Goal: Transaction & Acquisition: Purchase product/service

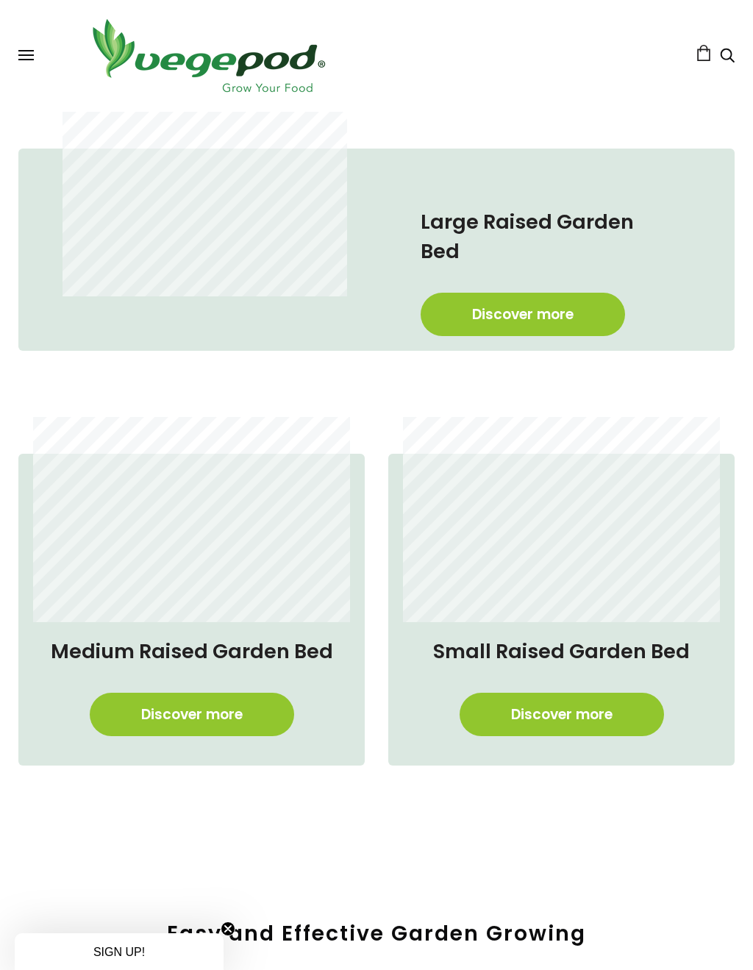
scroll to position [0, 1878]
click at [232, 693] on link "Discover more" at bounding box center [192, 714] width 204 height 43
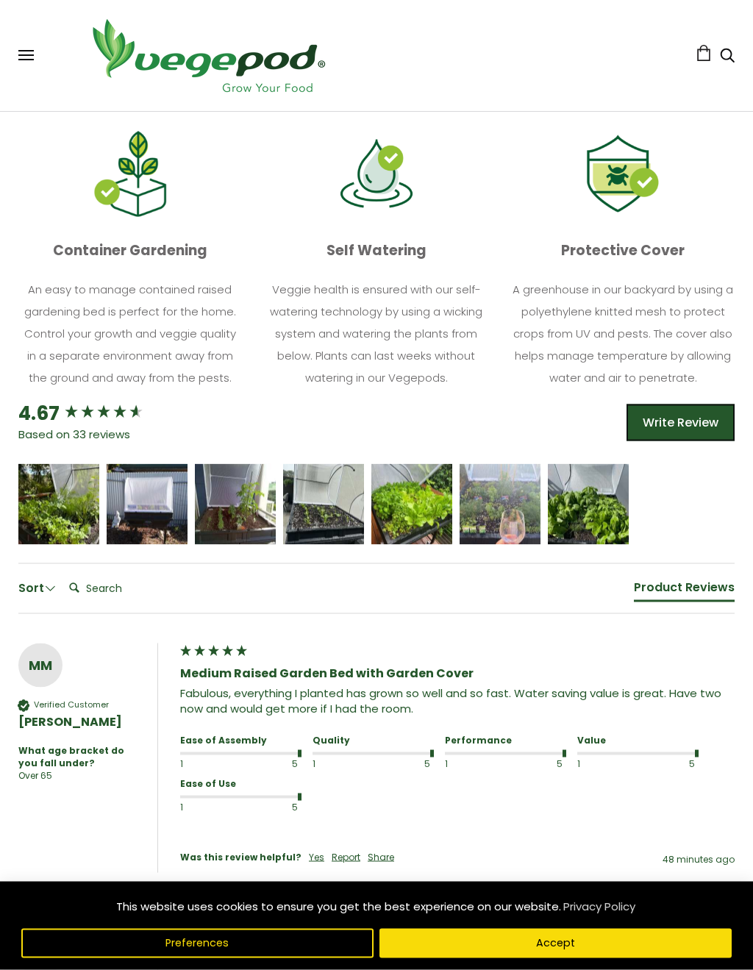
scroll to position [770, 0]
click at [587, 897] on button "Accept" at bounding box center [555, 942] width 352 height 29
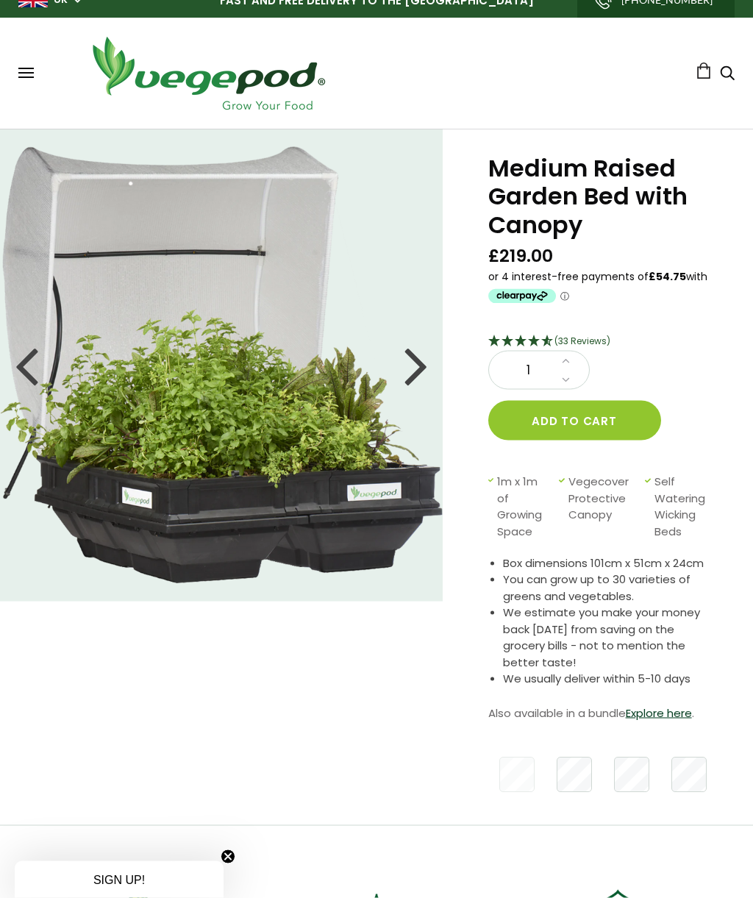
scroll to position [0, 0]
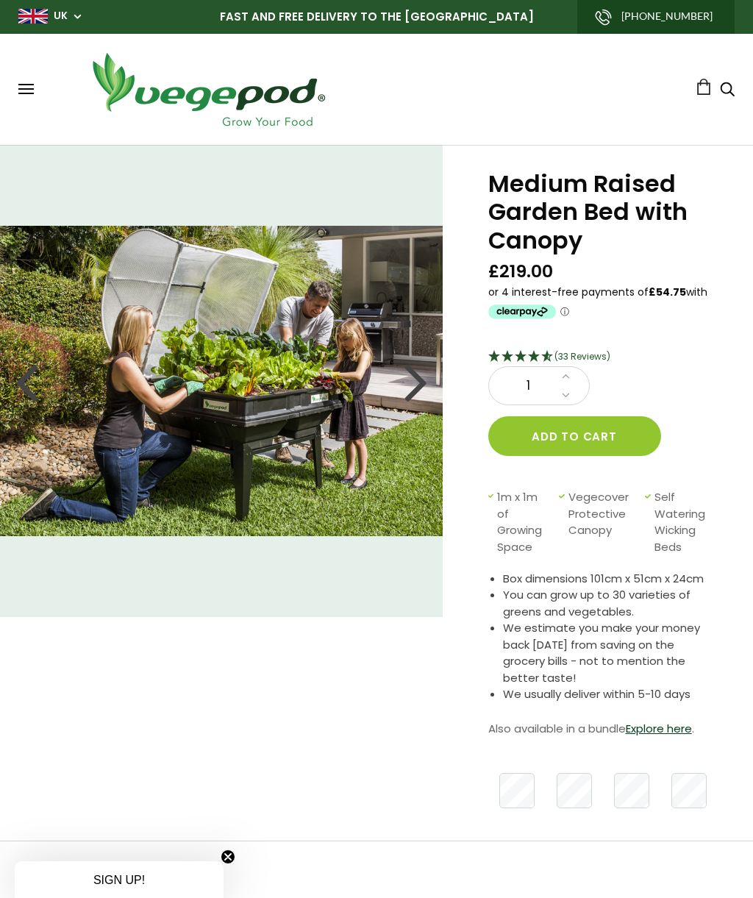
click at [676, 726] on link "Explore here" at bounding box center [659, 727] width 66 height 15
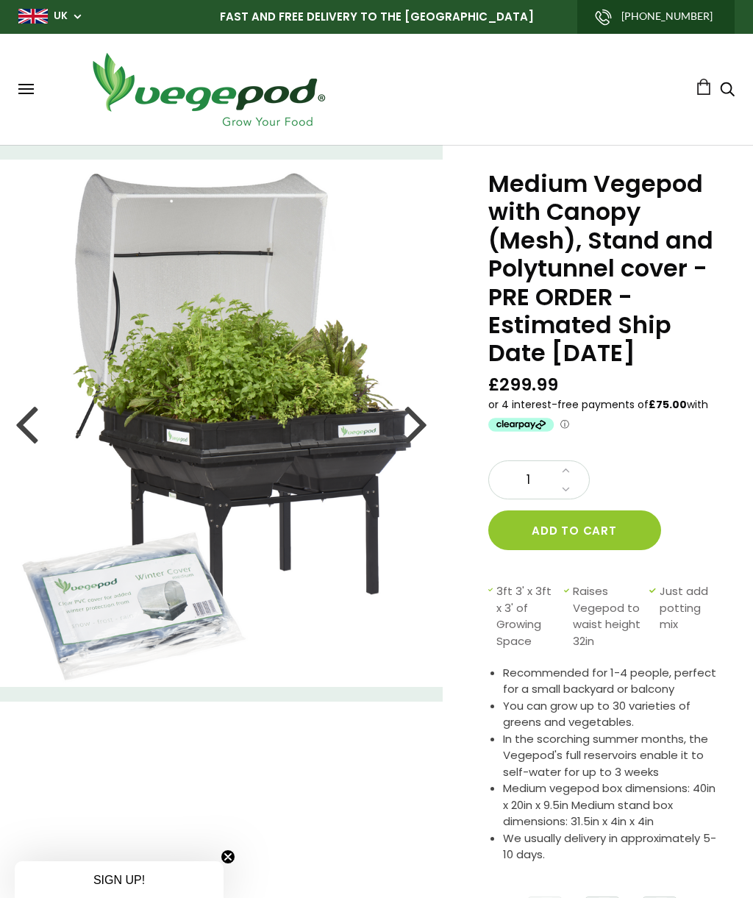
click at [616, 537] on button "Add to cart" at bounding box center [574, 530] width 173 height 40
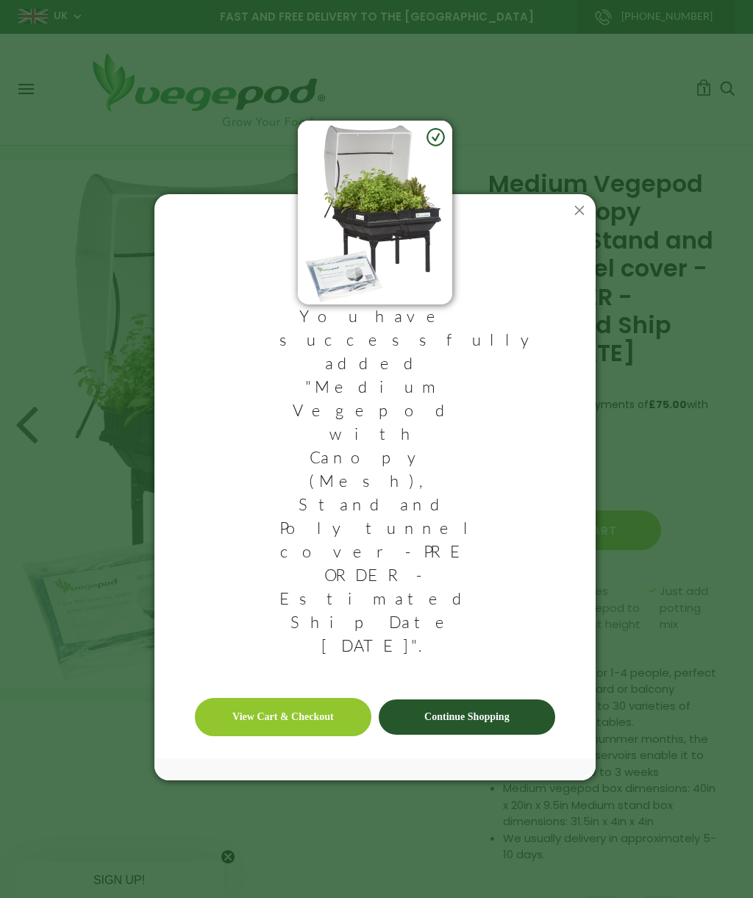
click at [309, 698] on link "View Cart & Checkout" at bounding box center [283, 717] width 176 height 38
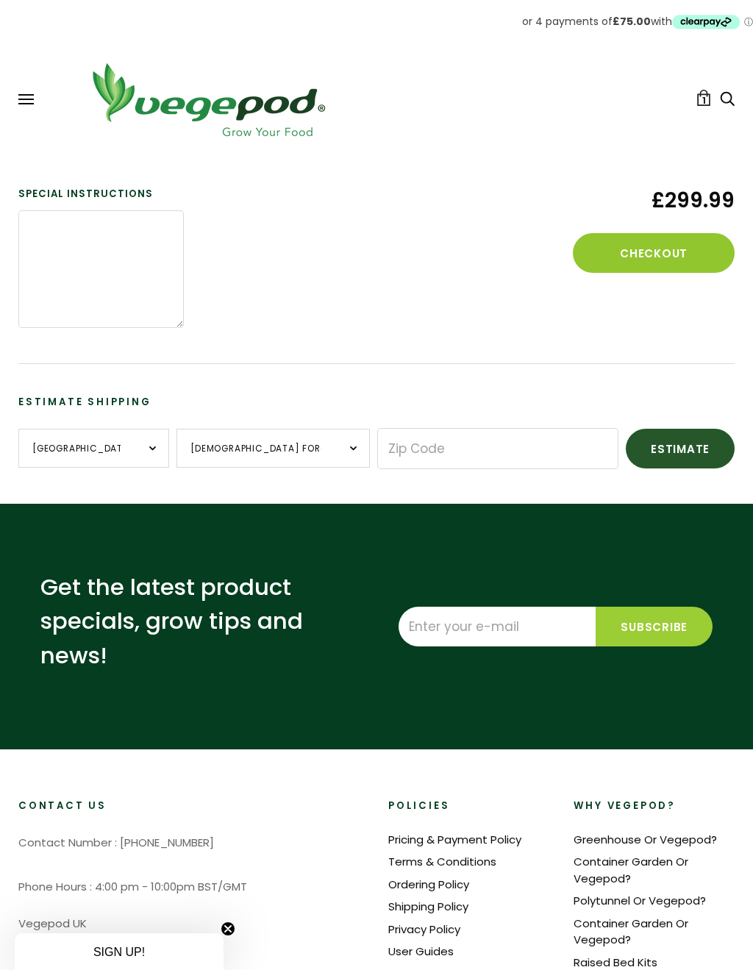
scroll to position [299, 0]
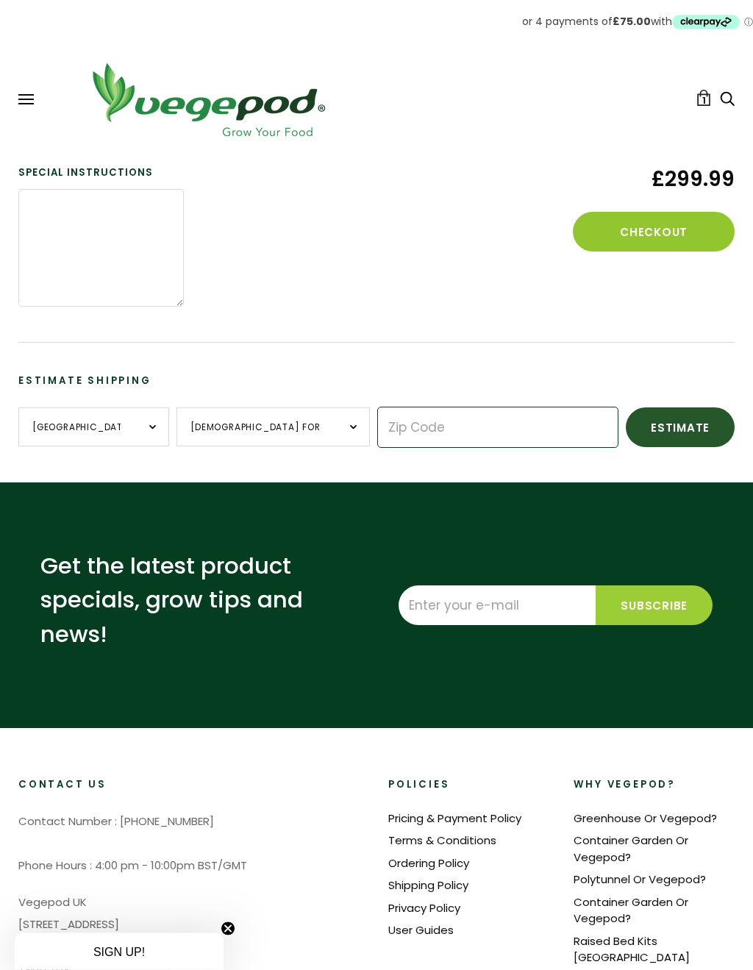
click at [385, 421] on input "Zip Code" at bounding box center [497, 427] width 241 height 41
click at [444, 606] on input "Enter your e-mail" at bounding box center [496, 605] width 197 height 40
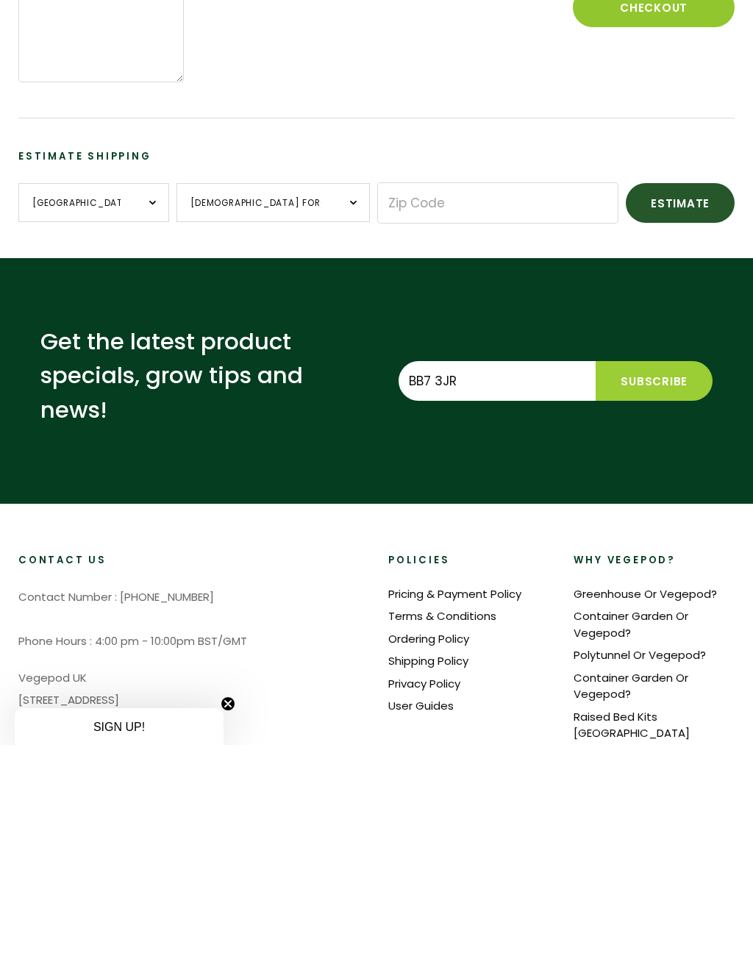
click at [676, 586] on input "Subscribe" at bounding box center [653, 606] width 117 height 40
type input "B"
type input "geritaylor2811@gmail.com"
click at [377, 407] on input "Zip Code" at bounding box center [497, 427] width 241 height 41
type input "BB73JR"
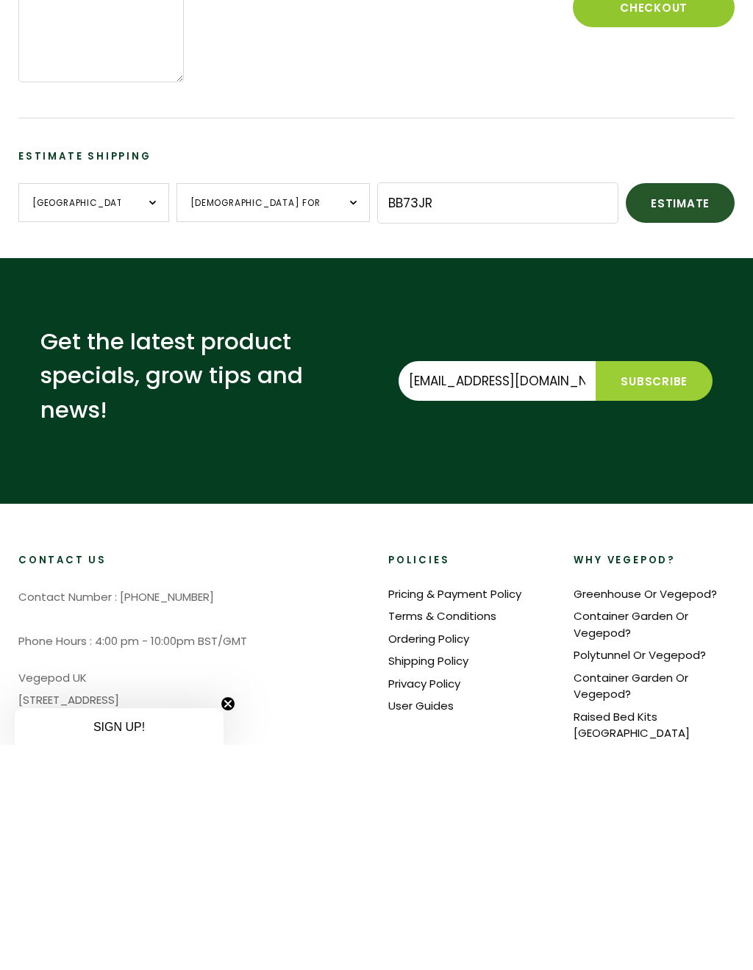
click at [678, 586] on input "Subscribe" at bounding box center [653, 606] width 117 height 40
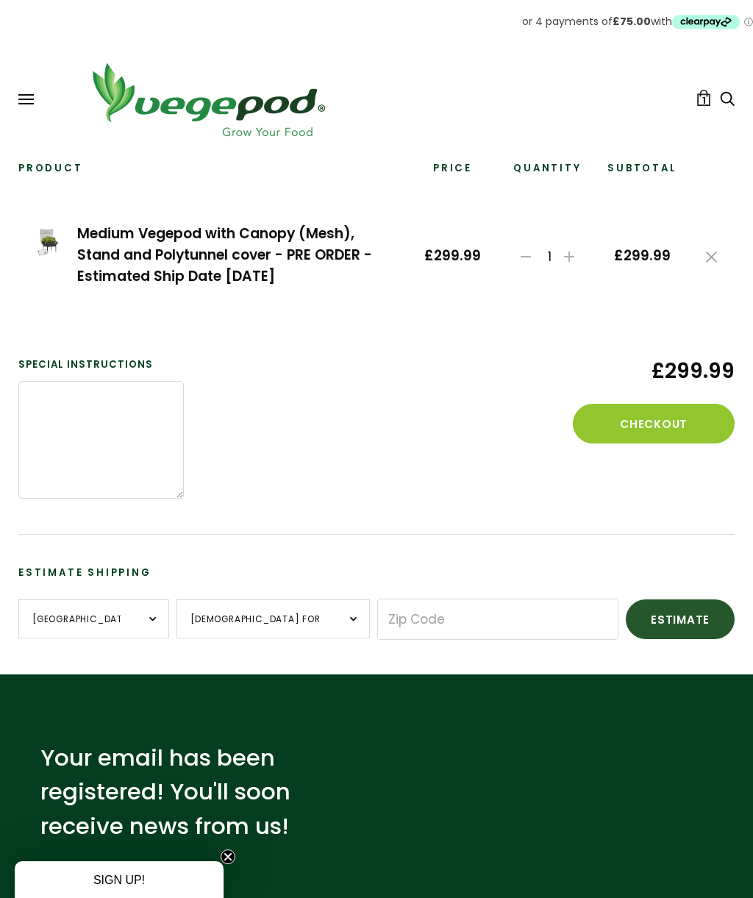
scroll to position [107, 0]
click at [678, 424] on button "Checkout" at bounding box center [654, 424] width 162 height 40
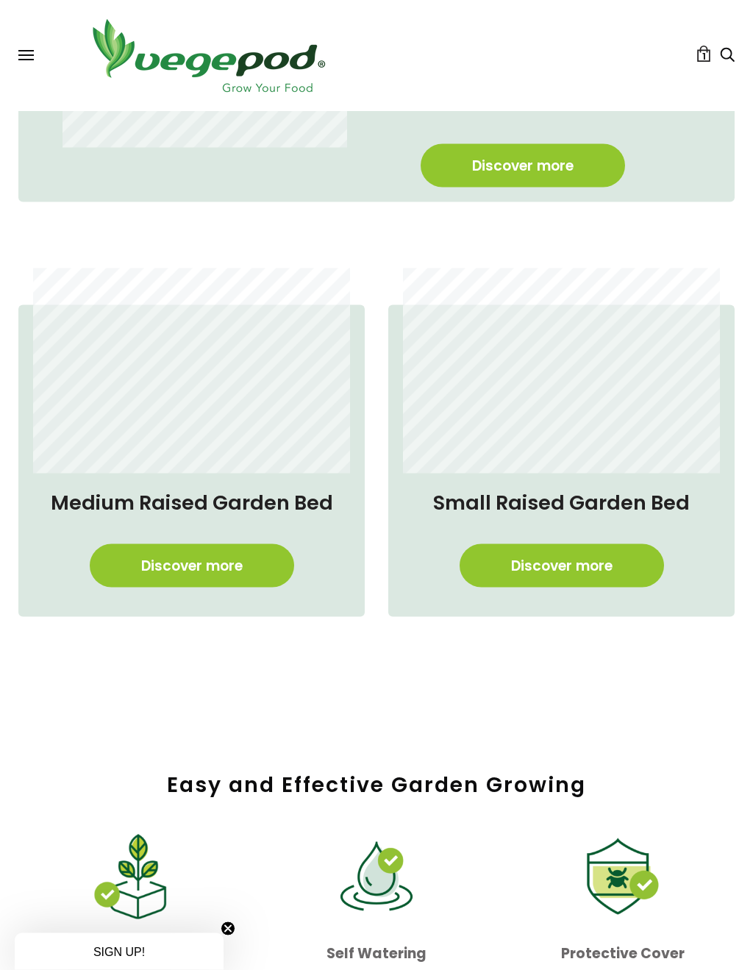
scroll to position [779, 0]
click at [242, 543] on link "Discover more" at bounding box center [192, 564] width 204 height 43
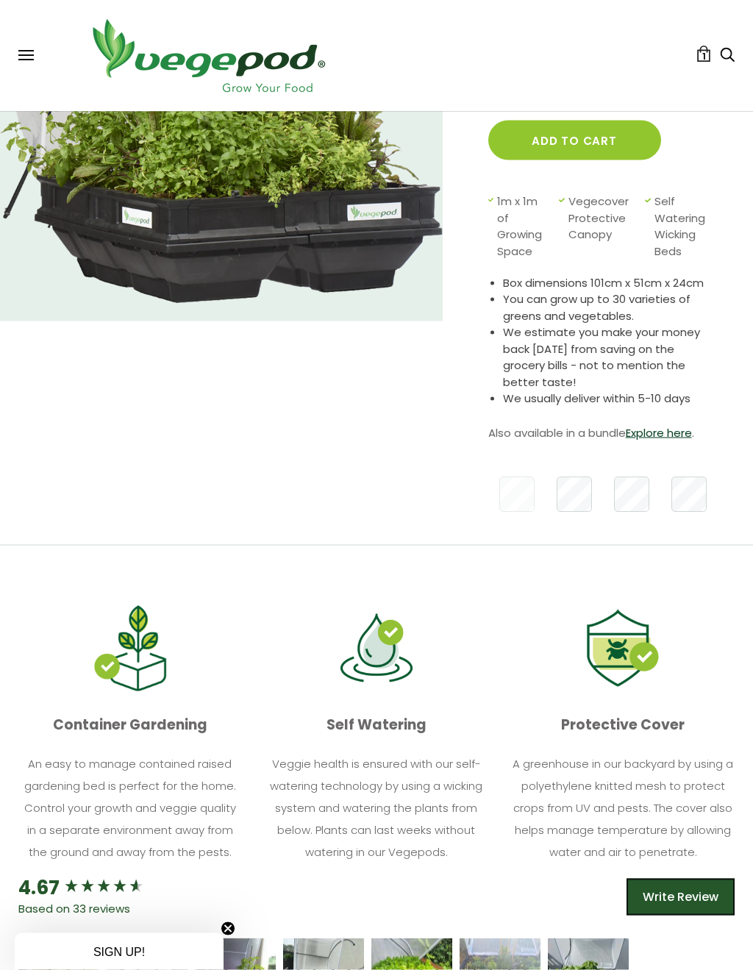
scroll to position [296, 0]
click at [684, 424] on link "Explore here" at bounding box center [659, 431] width 66 height 15
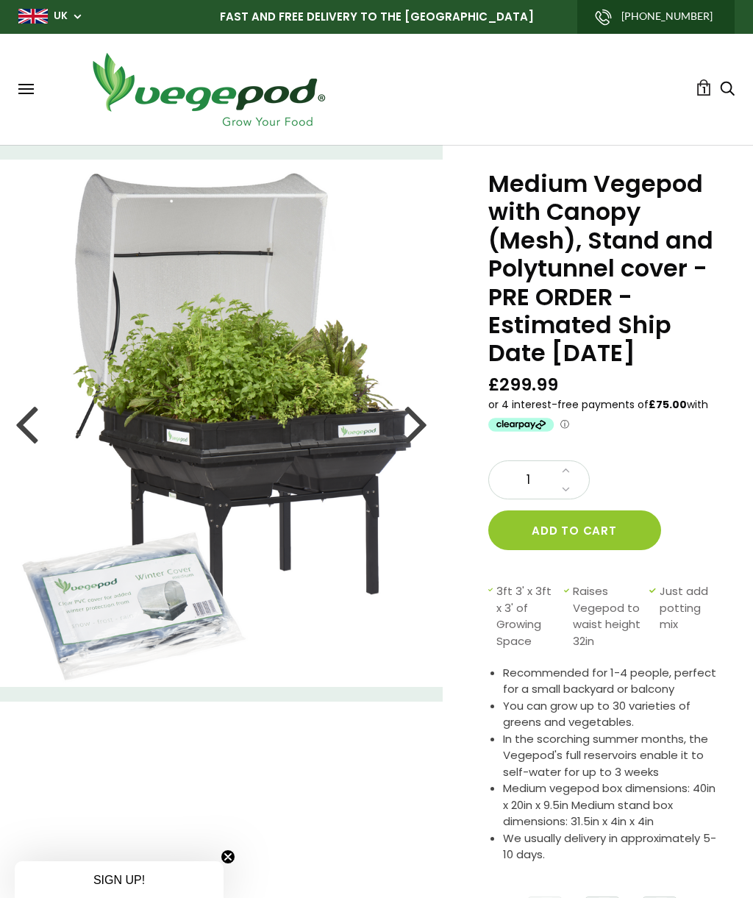
click at [618, 520] on button "Add to cart" at bounding box center [574, 530] width 173 height 40
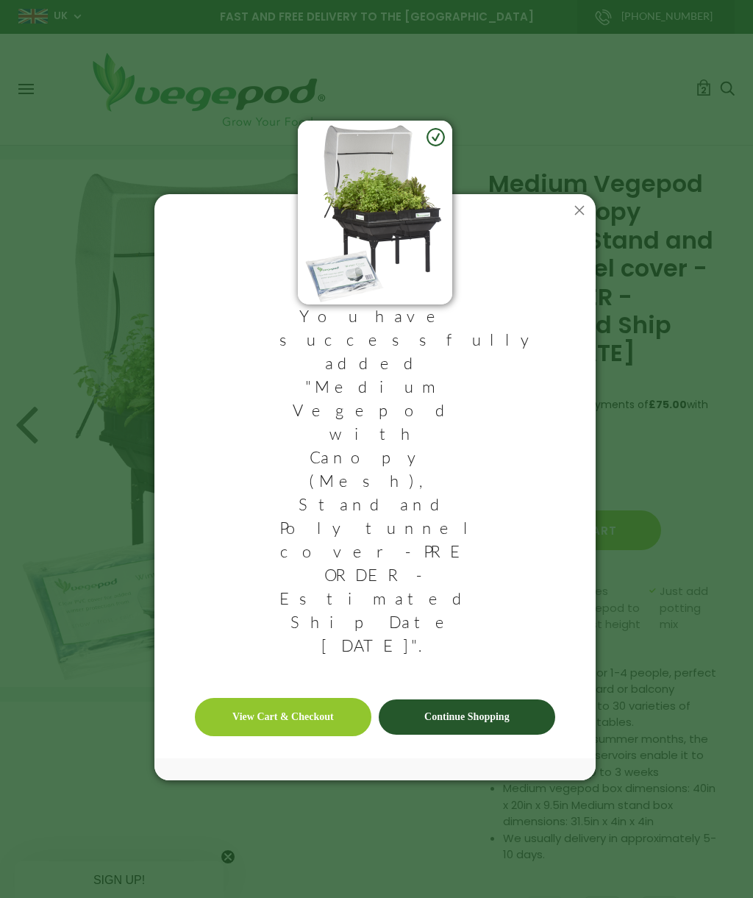
click at [298, 698] on link "View Cart & Checkout" at bounding box center [283, 717] width 176 height 38
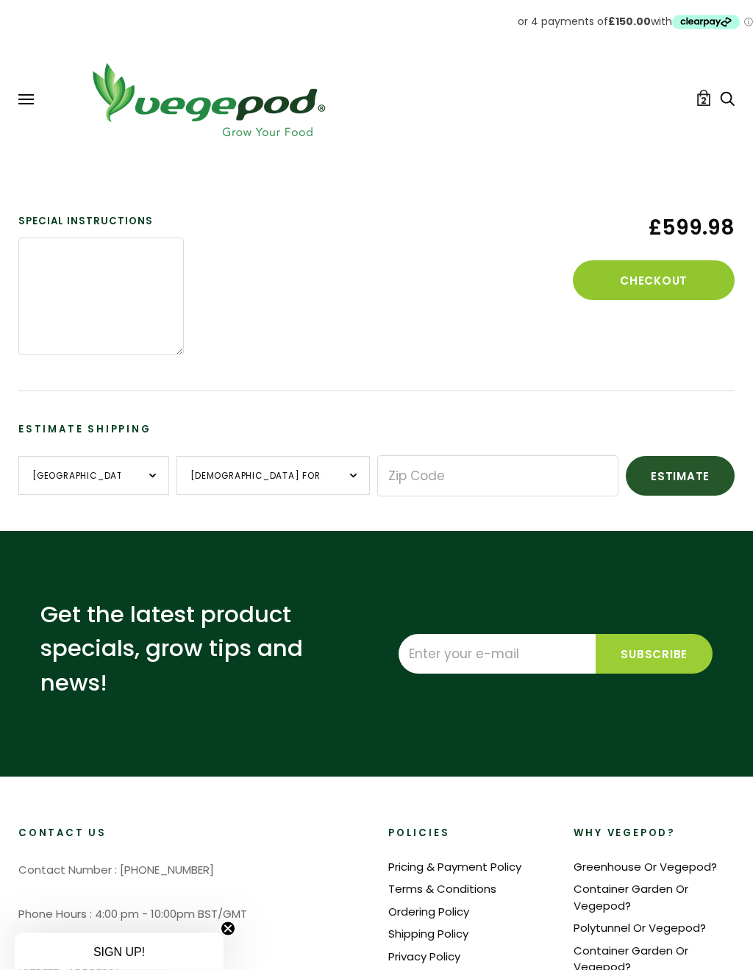
scroll to position [268, 0]
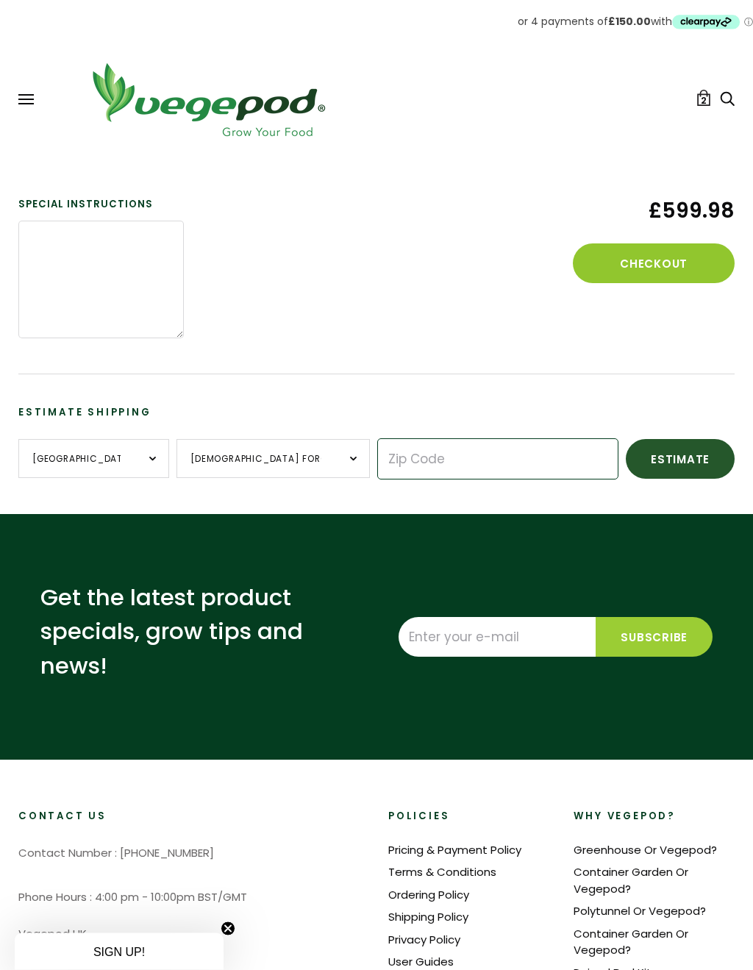
click at [400, 455] on input "Zip Code" at bounding box center [497, 459] width 241 height 41
click at [432, 640] on input "Enter your e-mail" at bounding box center [496, 637] width 197 height 40
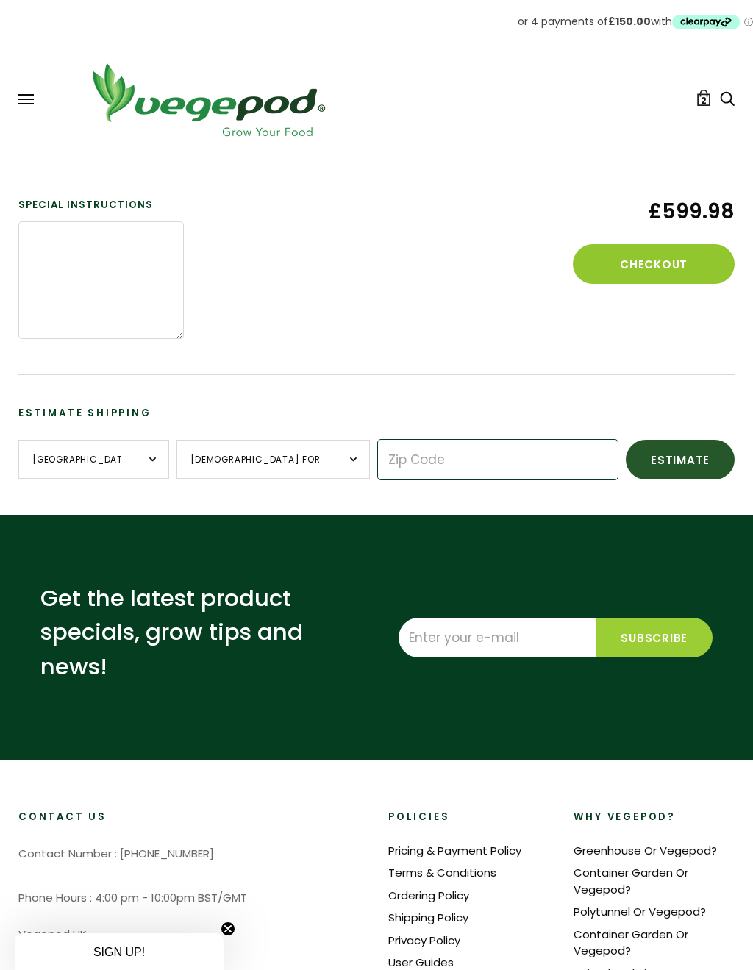
click at [377, 462] on input "Zip Code" at bounding box center [497, 459] width 241 height 41
type input "BB7 3JR"
click at [434, 634] on input "Enter your e-mail" at bounding box center [496, 638] width 197 height 40
type input "geritaylor2811@gmail.com"
click at [673, 634] on input "Subscribe" at bounding box center [653, 638] width 117 height 40
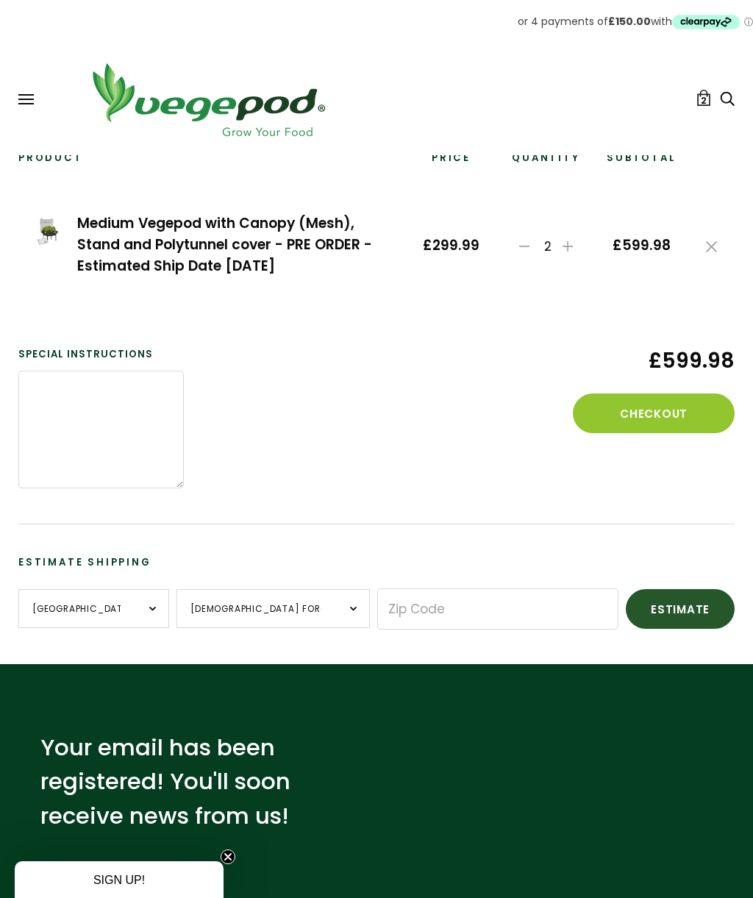
scroll to position [117, 0]
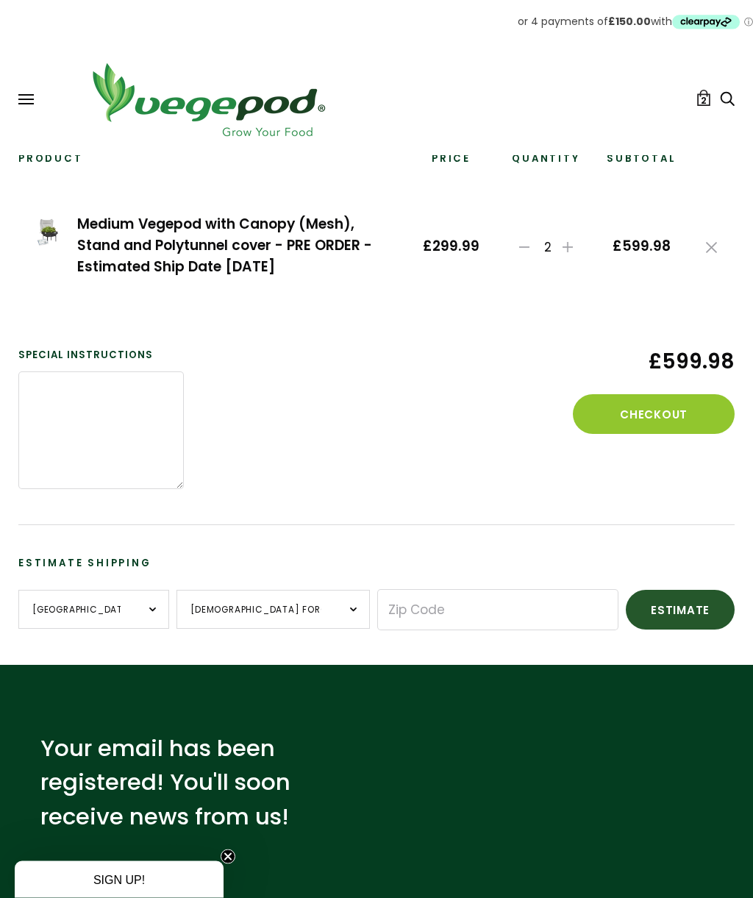
click at [533, 240] on link at bounding box center [524, 247] width 19 height 15
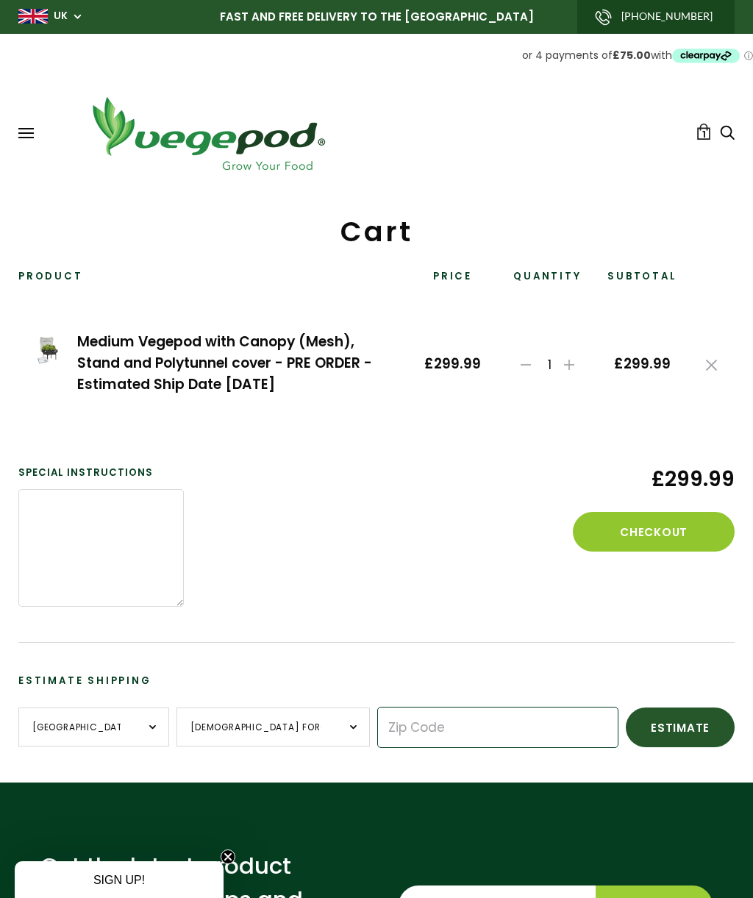
click at [377, 721] on input "Zip Code" at bounding box center [497, 726] width 241 height 41
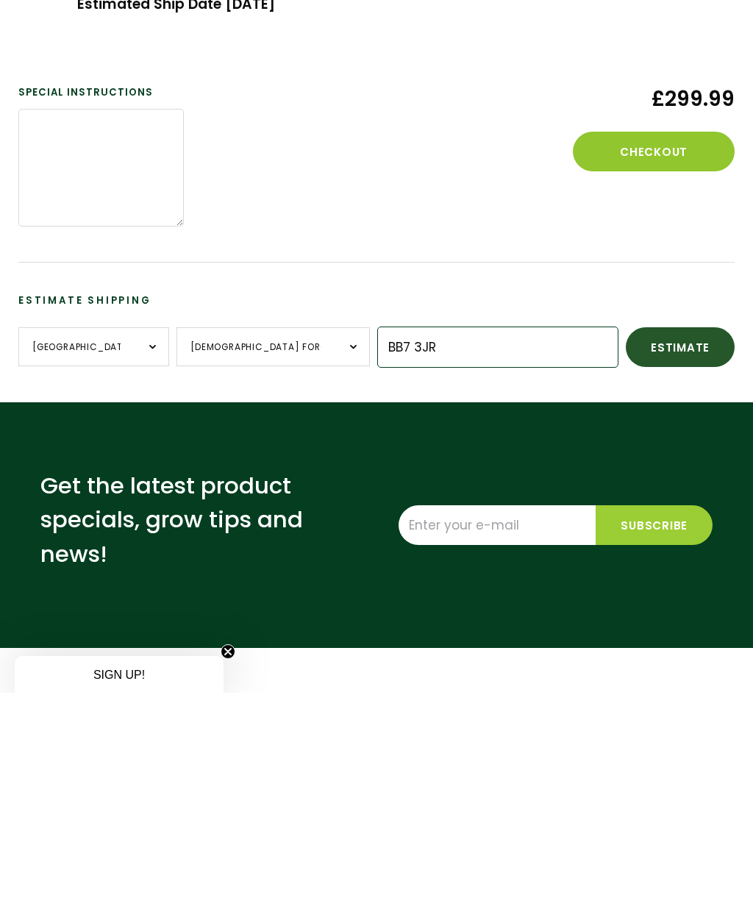
type input "BB7 3JR"
click at [638, 532] on button "Estimate" at bounding box center [680, 552] width 109 height 40
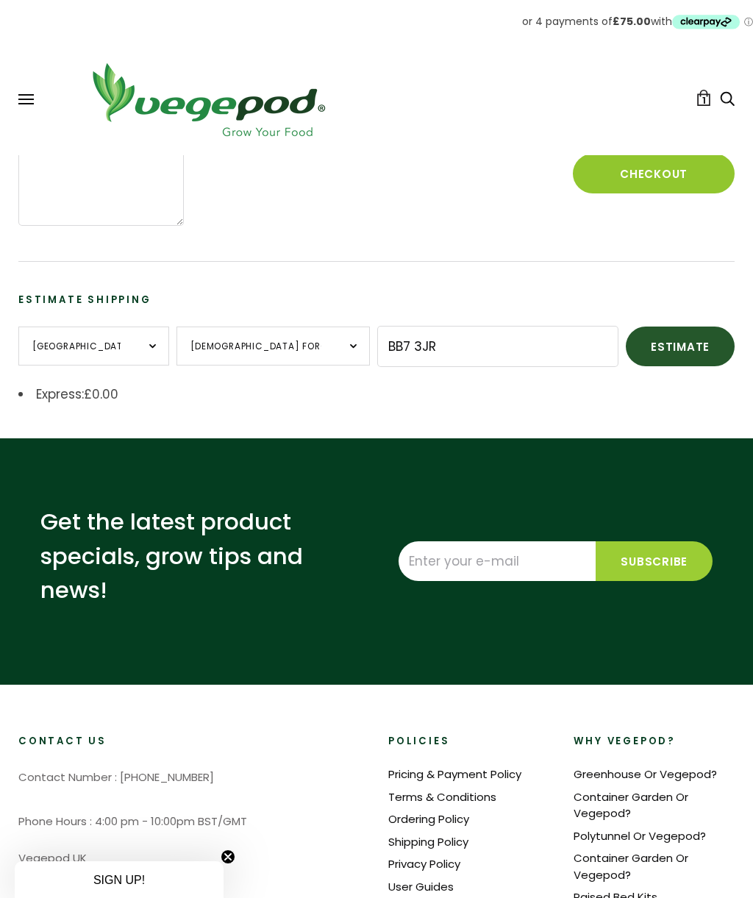
click at [685, 168] on button "Checkout" at bounding box center [654, 174] width 162 height 40
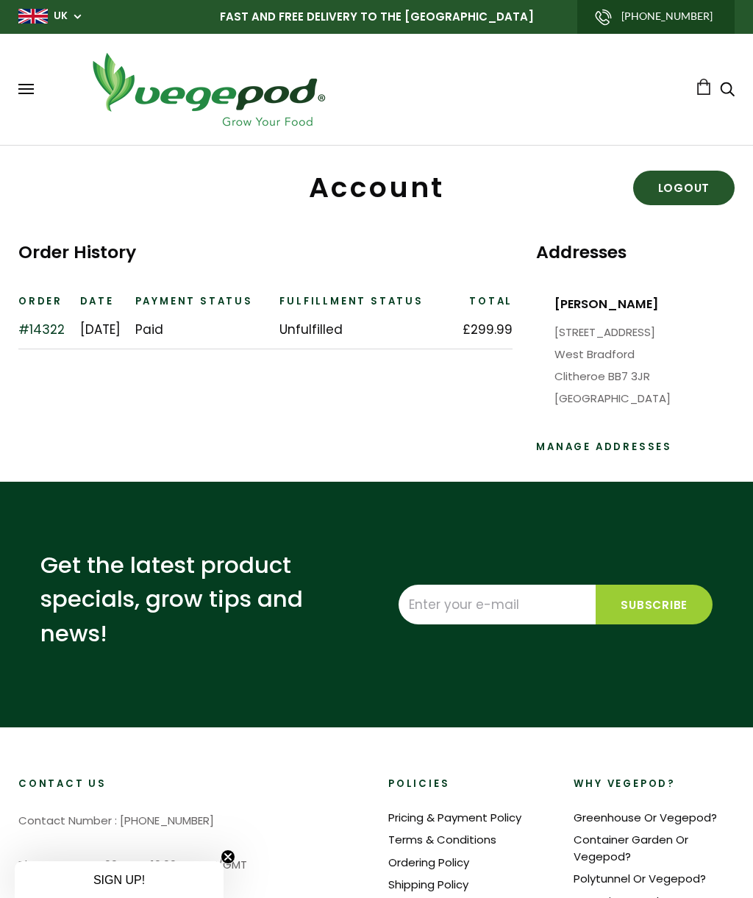
click at [705, 197] on link "Logout" at bounding box center [684, 188] width 102 height 35
